Goal: Task Accomplishment & Management: Manage account settings

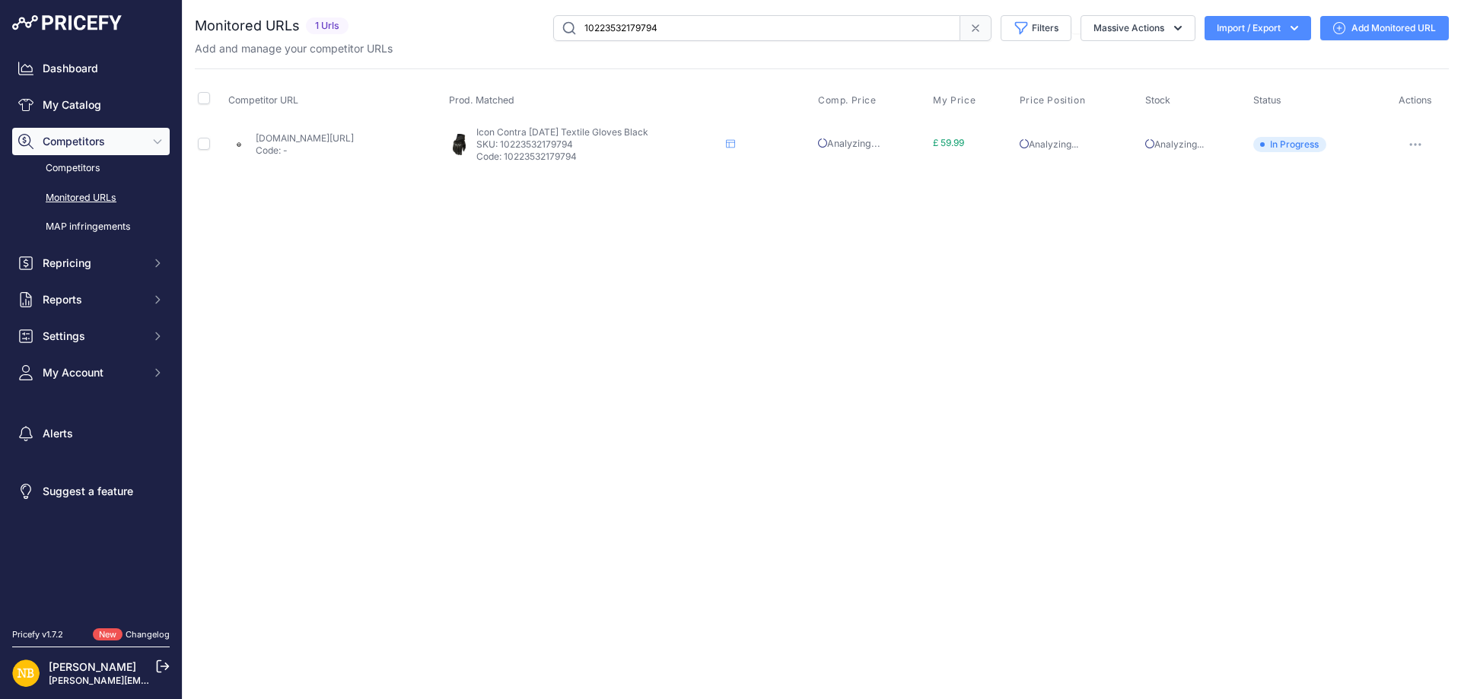
drag, startPoint x: 737, startPoint y: 36, endPoint x: 399, endPoint y: 34, distance: 337.9
click at [399, 34] on div "10223532179794 Filters Saved Filters Set None Competitors Products Out Of Stock…" at bounding box center [902, 28] width 1094 height 26
paste input "9590154690898"
type input "9590154690898"
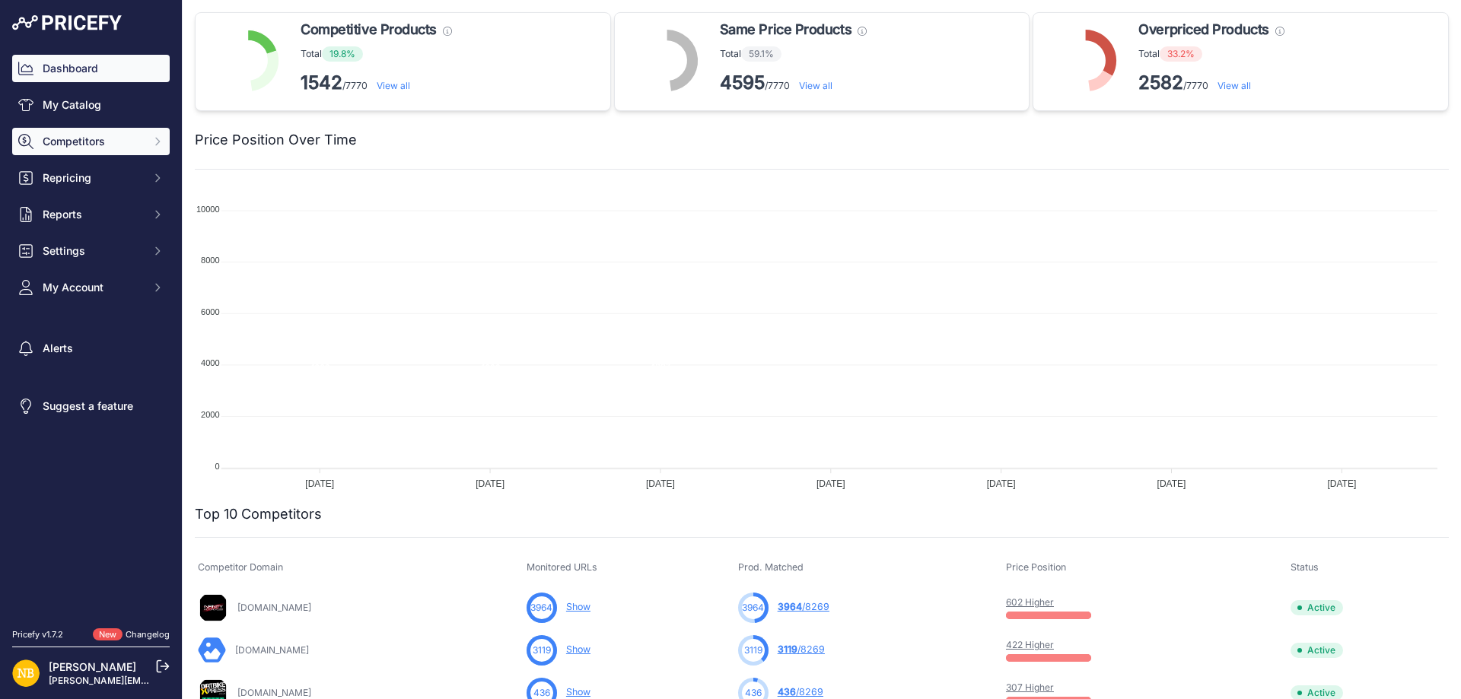
click at [128, 150] on button "Competitors" at bounding box center [91, 141] width 158 height 27
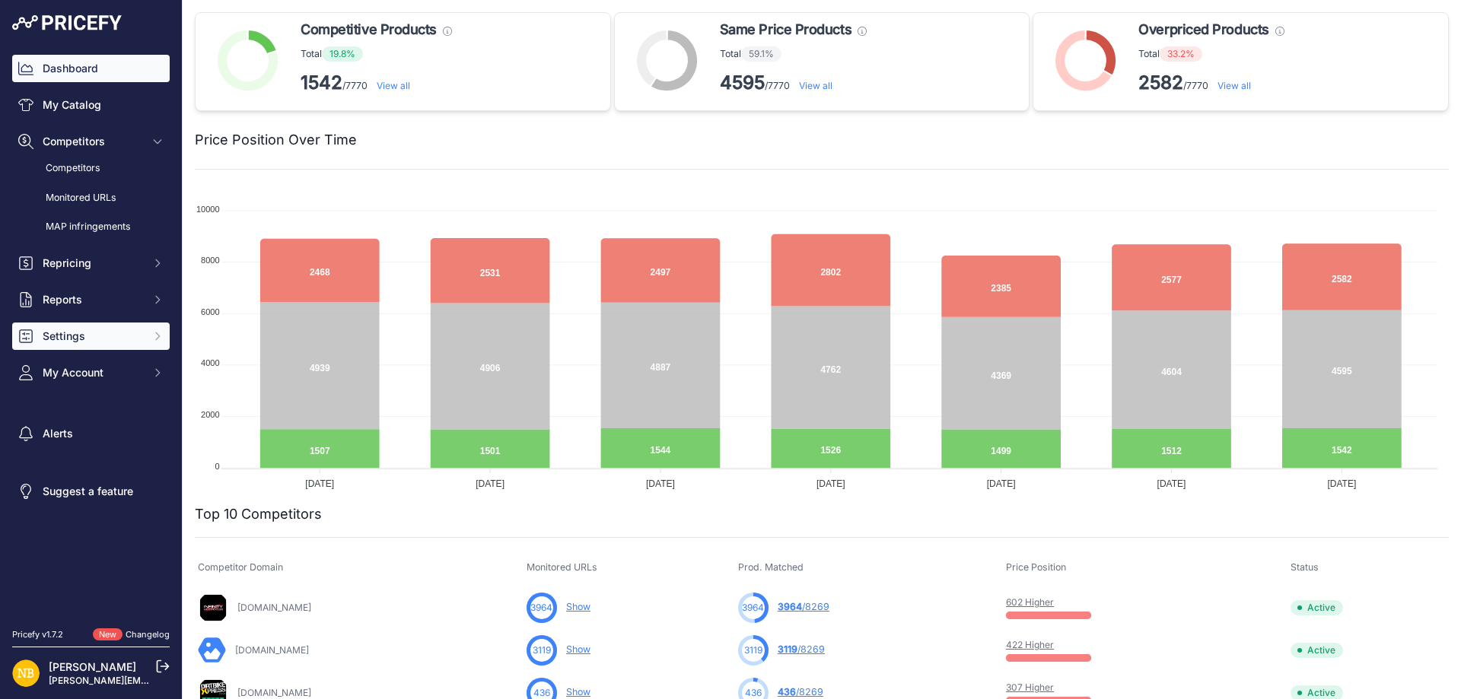
click at [78, 339] on span "Settings" at bounding box center [93, 336] width 100 height 15
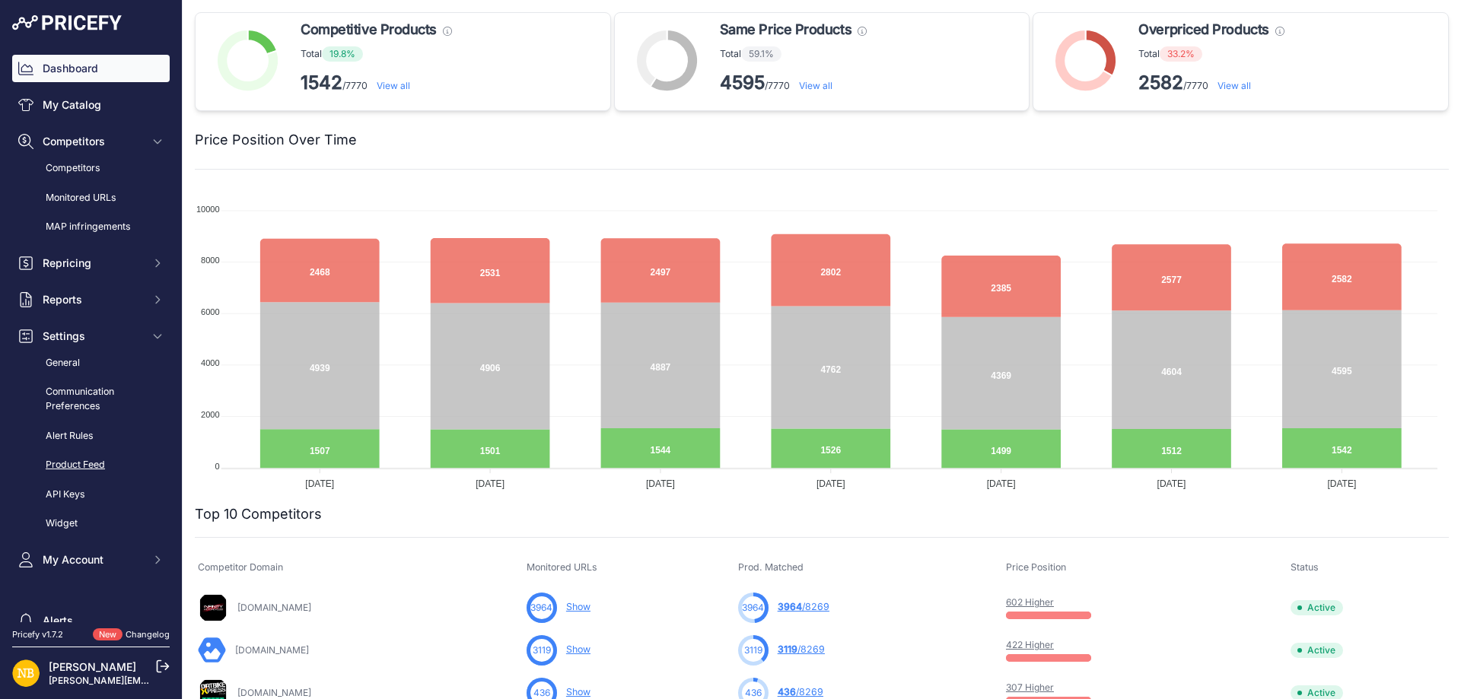
click at [67, 465] on link "Product Feed" at bounding box center [91, 465] width 158 height 27
